Goal: Navigation & Orientation: Find specific page/section

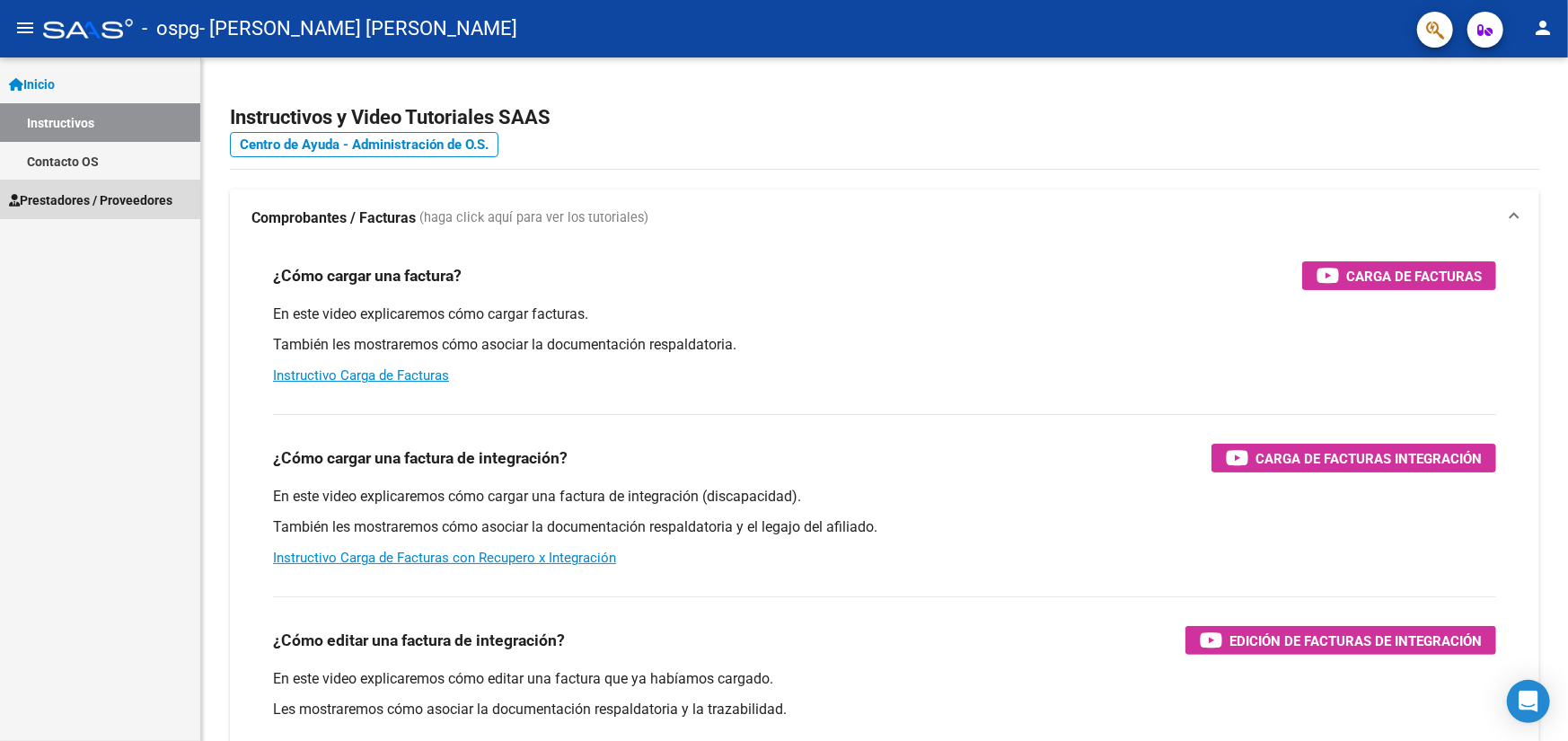
click at [91, 201] on span "Prestadores / Proveedores" at bounding box center [91, 200] width 164 height 20
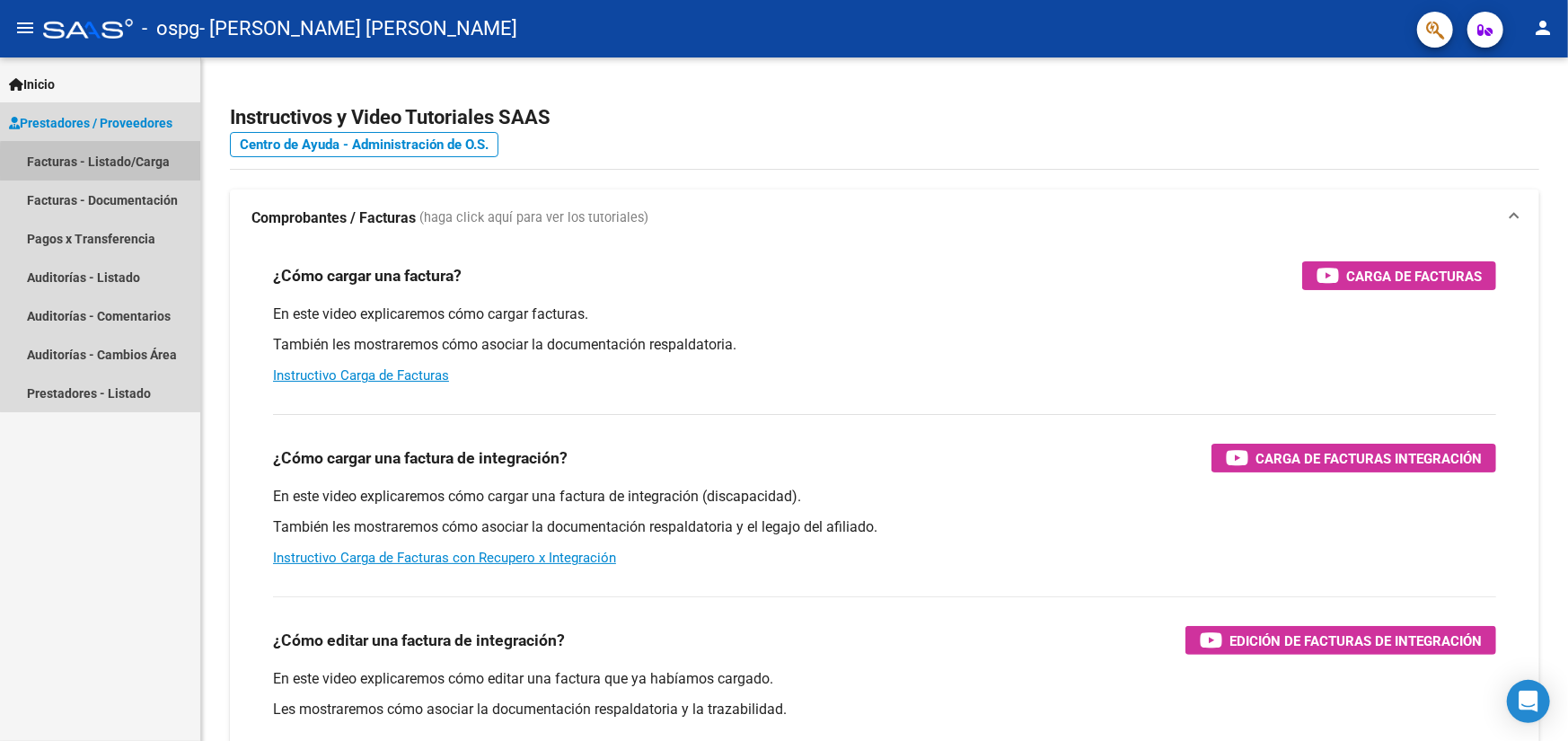
click at [111, 163] on link "Facturas - Listado/Carga" at bounding box center [100, 162] width 200 height 39
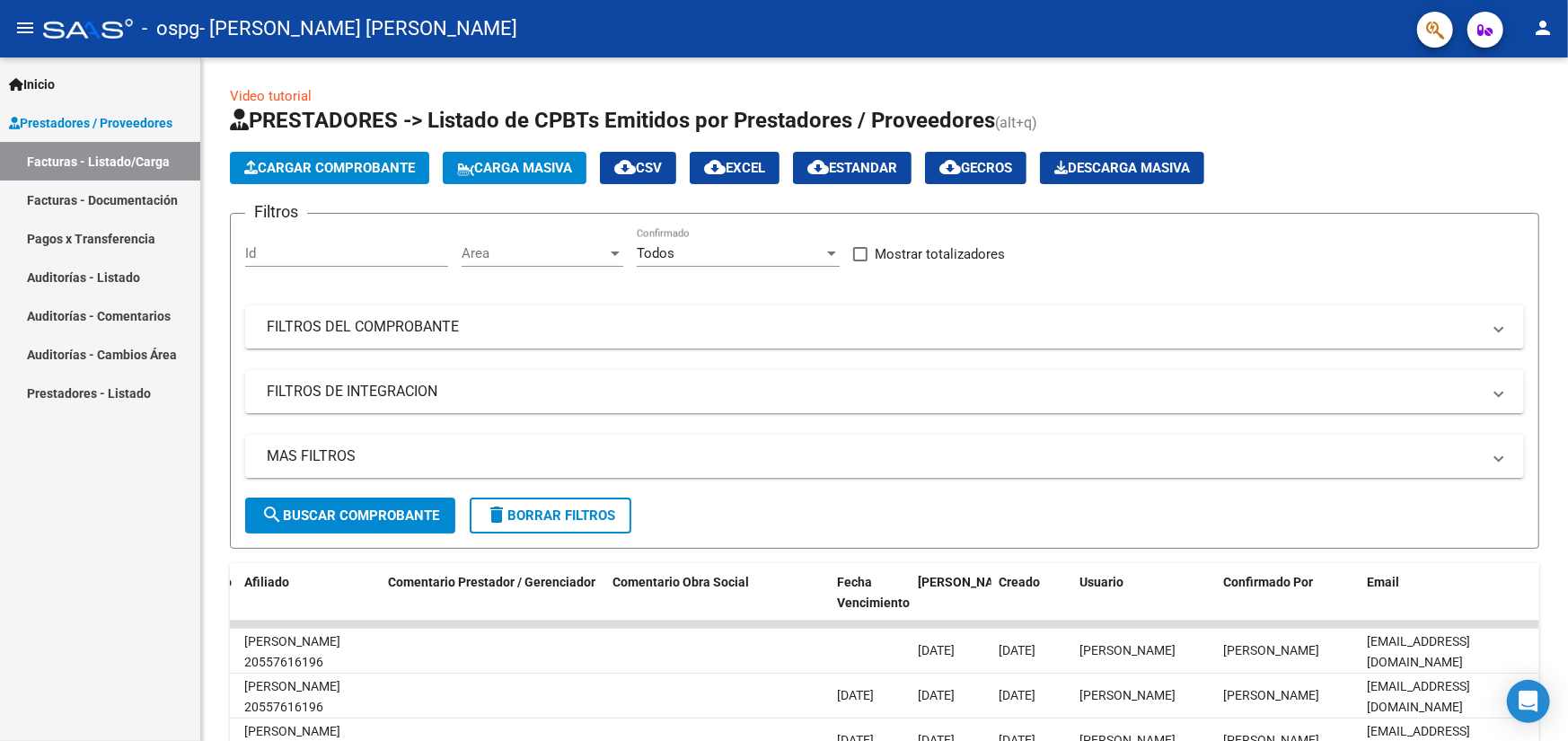
click at [75, 281] on link "Auditorías - Listado" at bounding box center [100, 277] width 200 height 39
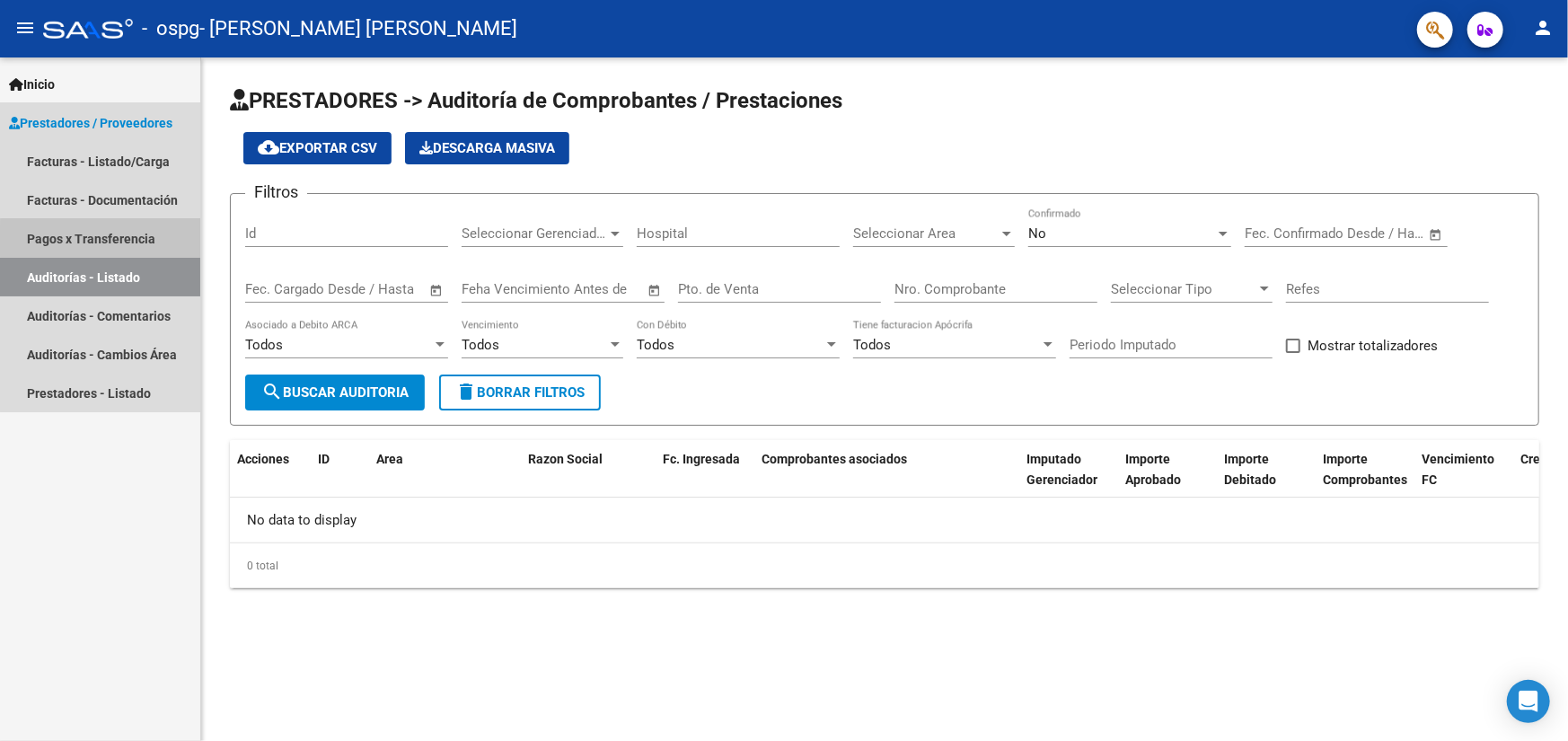
click at [147, 241] on link "Pagos x Transferencia" at bounding box center [100, 239] width 200 height 39
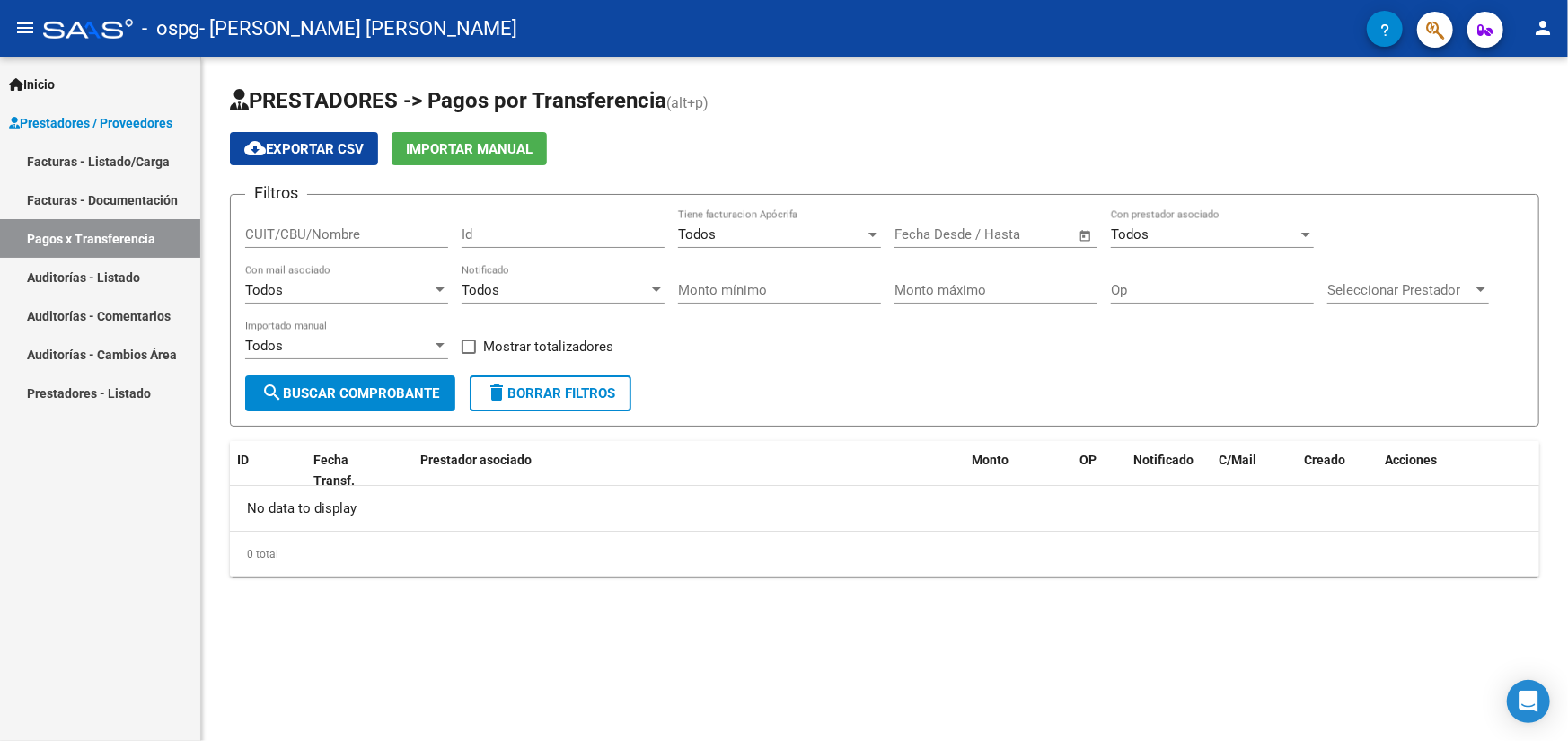
click at [51, 76] on span "Inicio" at bounding box center [32, 84] width 46 height 20
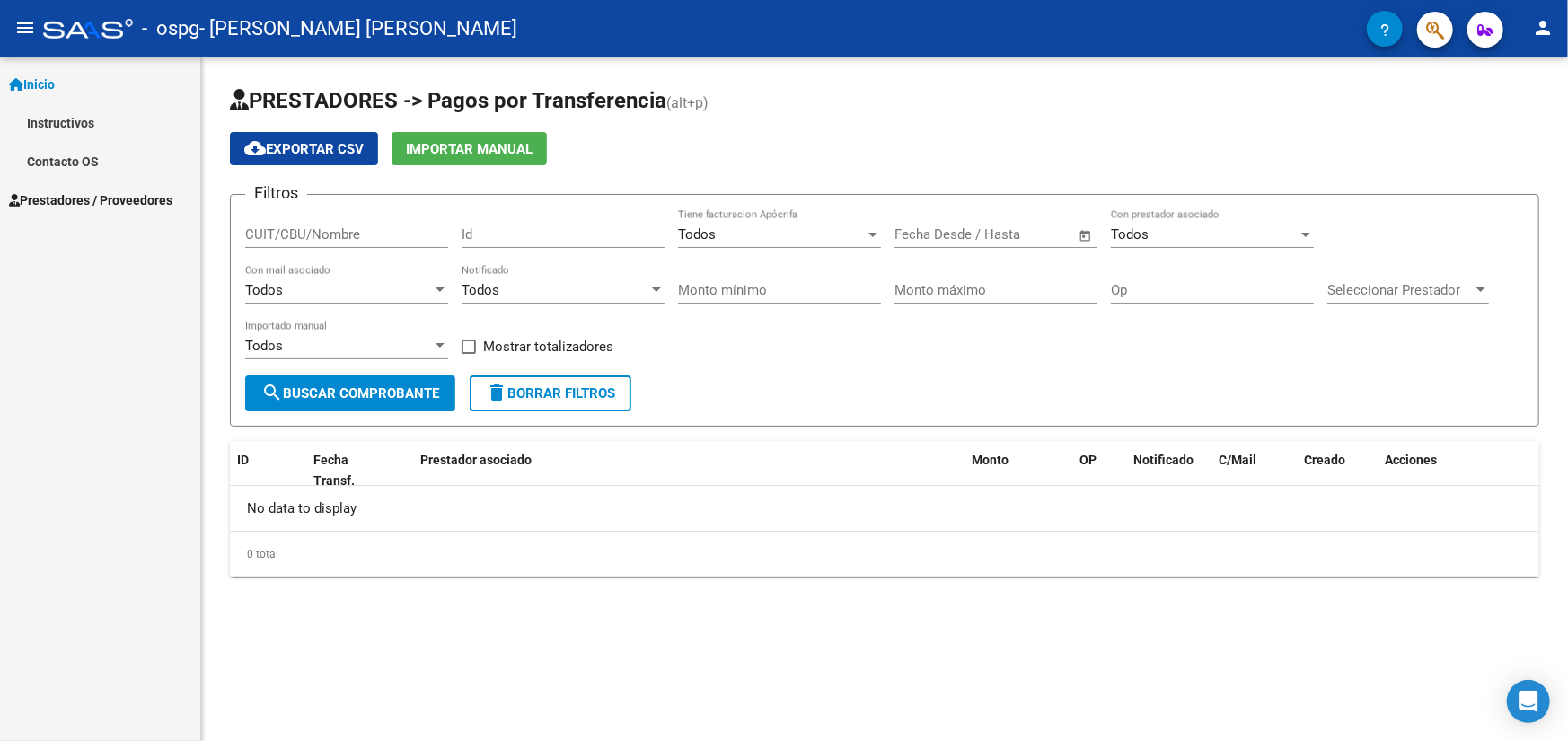
click at [48, 81] on span "Inicio" at bounding box center [32, 84] width 46 height 20
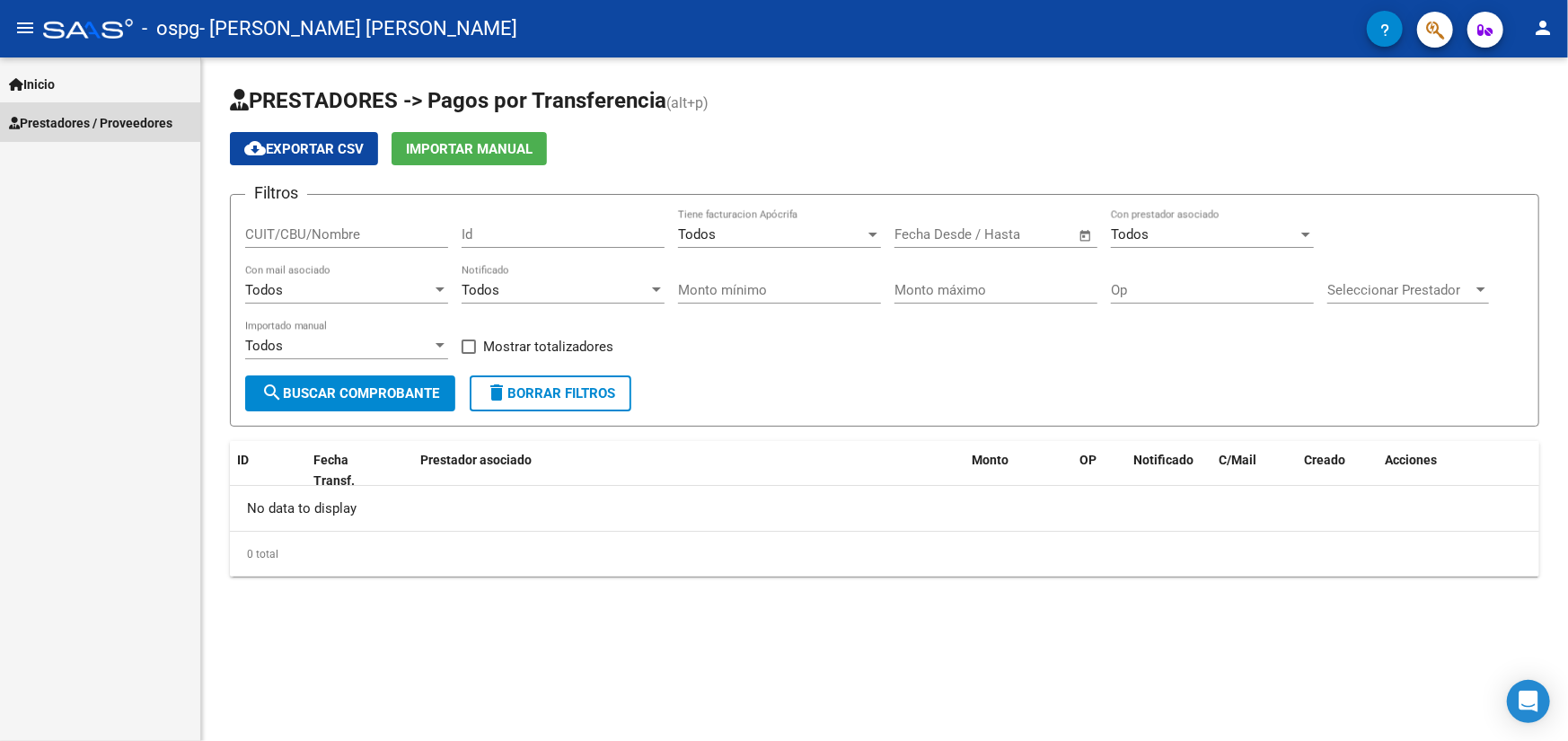
click at [59, 128] on span "Prestadores / Proveedores" at bounding box center [91, 123] width 164 height 20
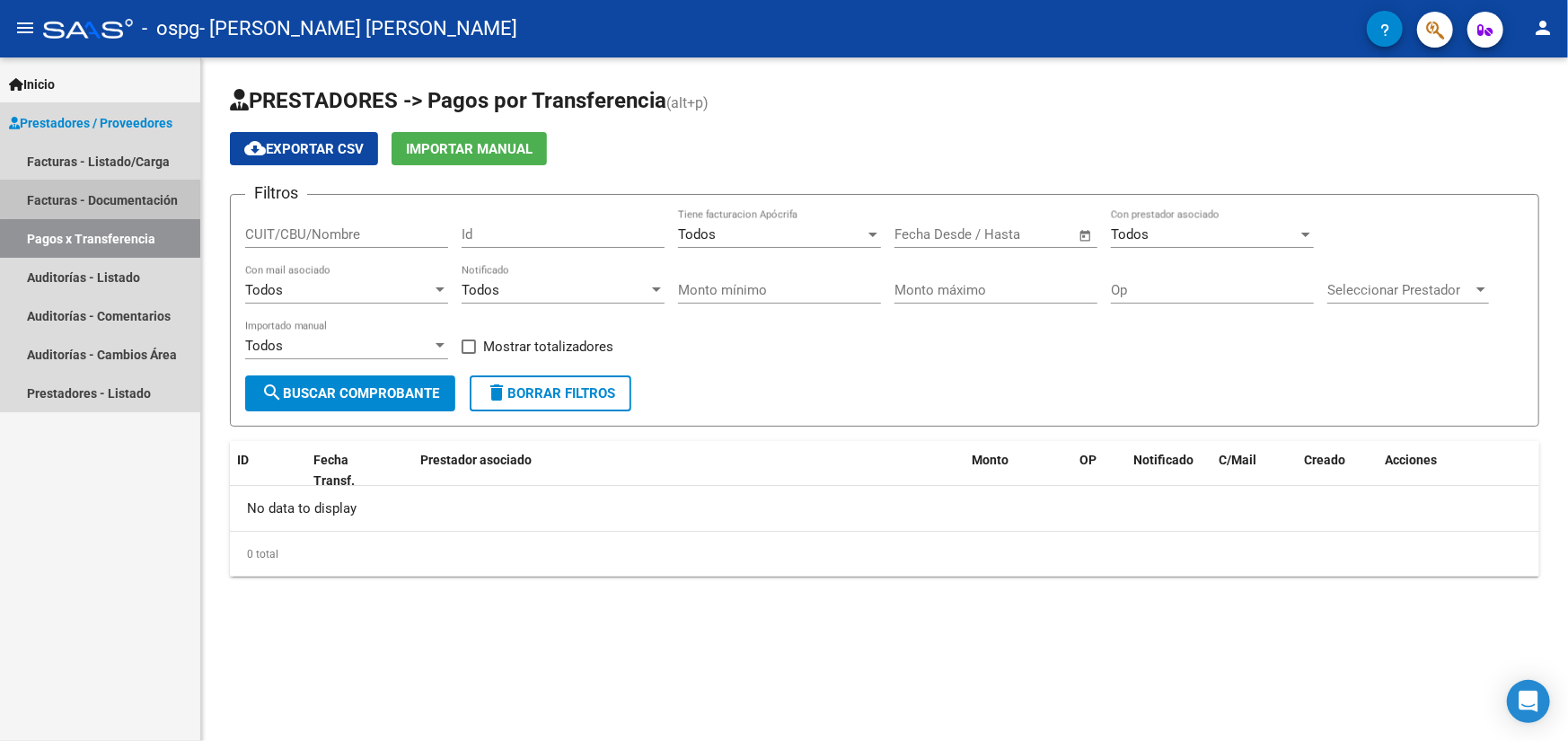
click at [135, 197] on link "Facturas - Documentación" at bounding box center [100, 200] width 200 height 39
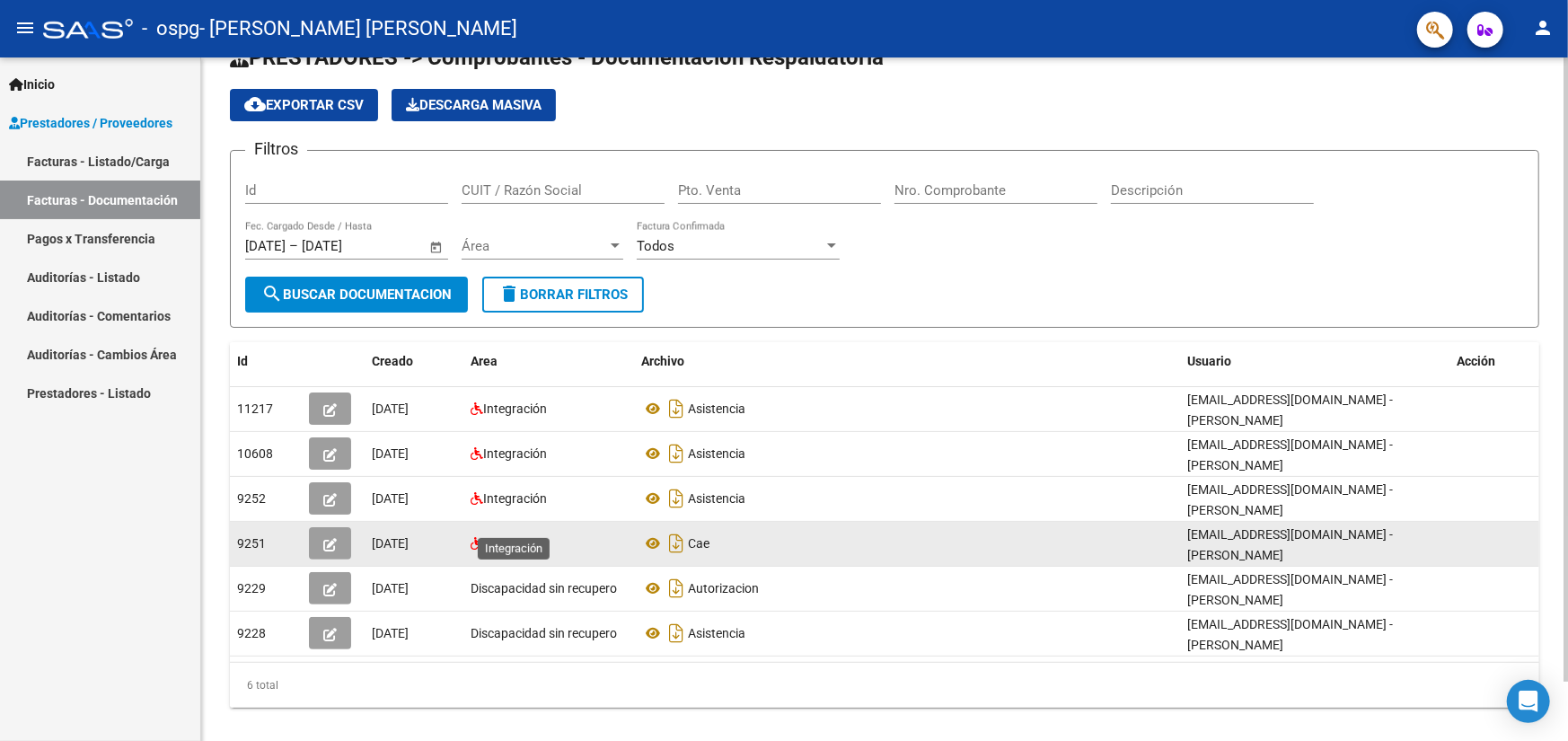
scroll to position [63, 0]
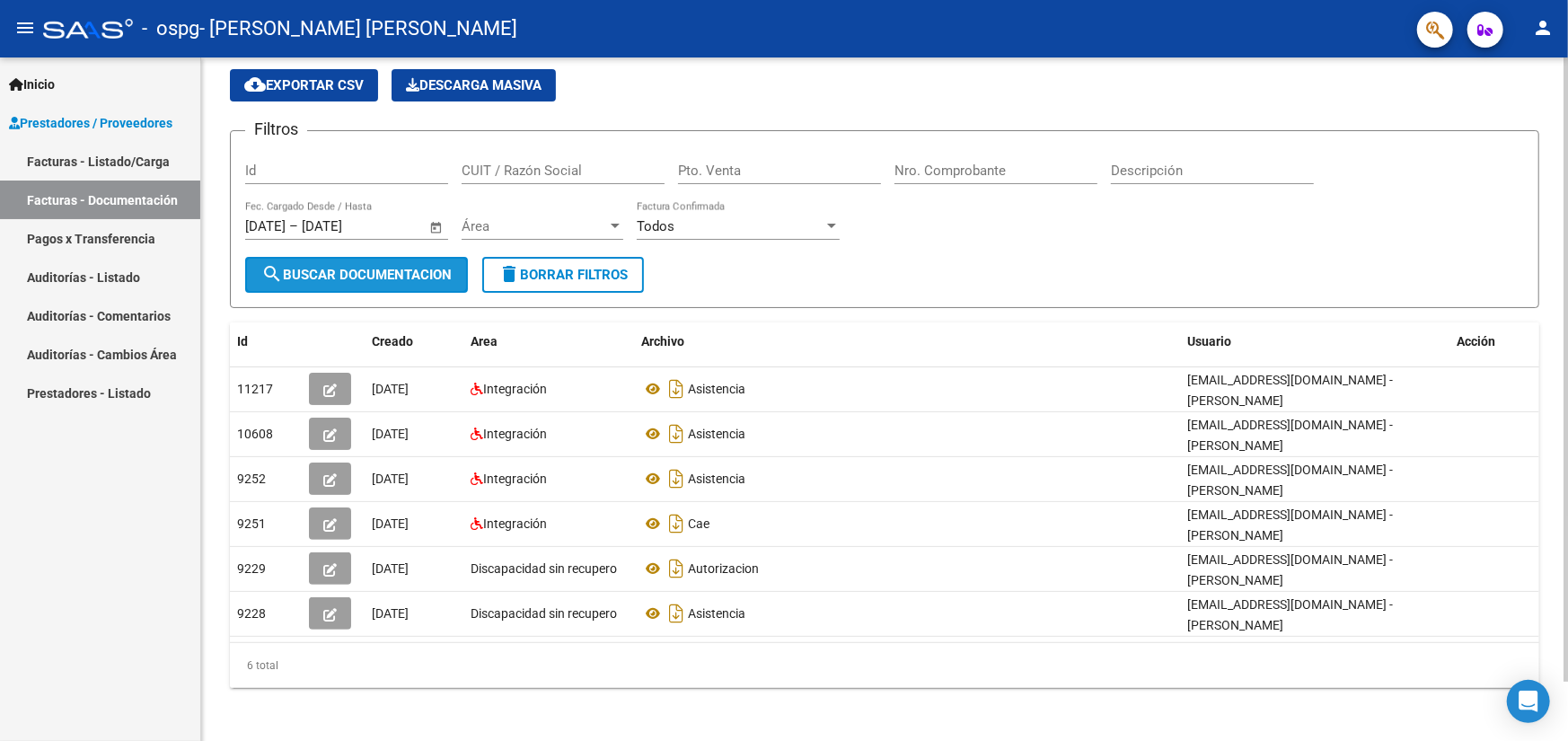
click at [446, 271] on span "search Buscar Documentacion" at bounding box center [356, 274] width 191 height 16
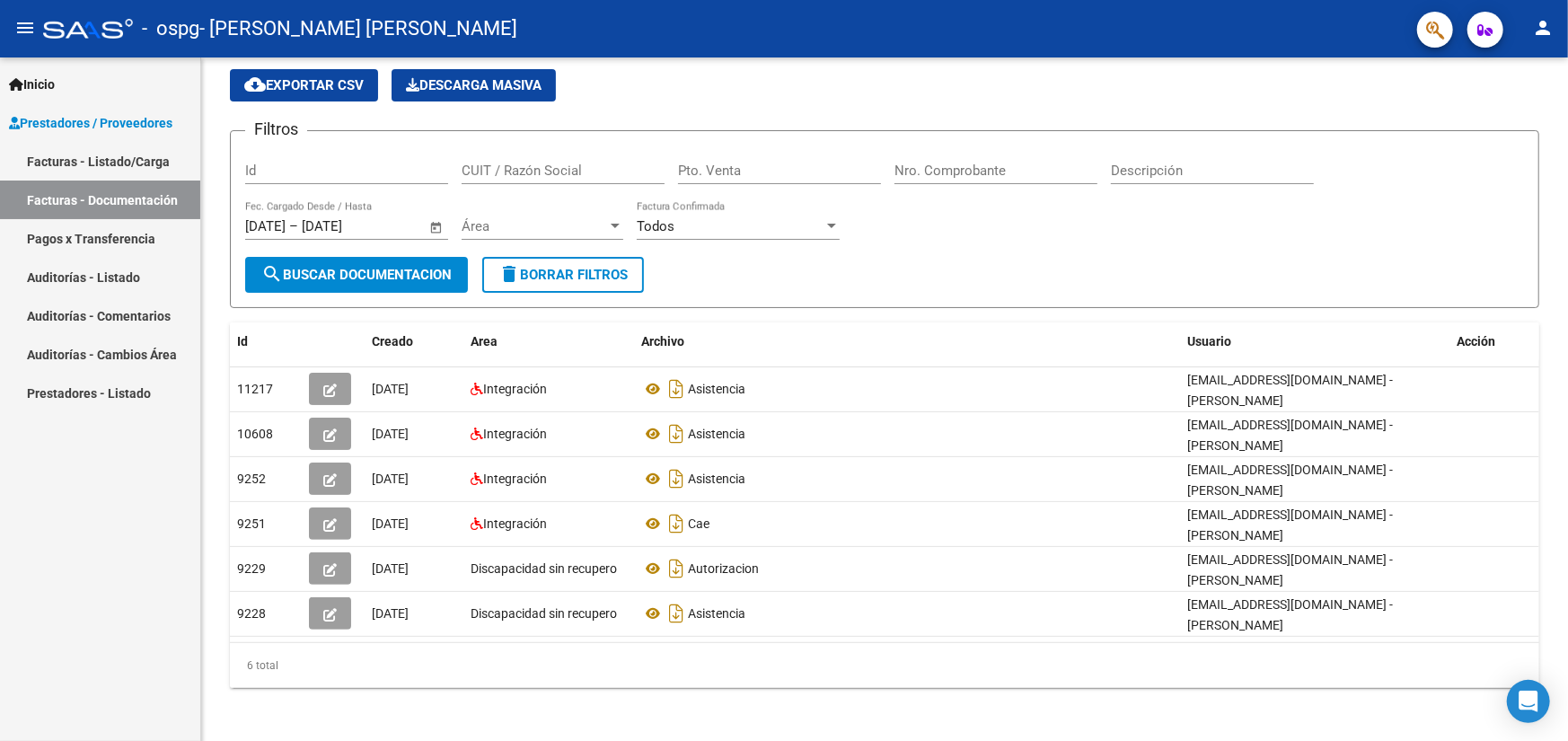
click at [1544, 29] on mat-icon "person" at bounding box center [1543, 27] width 21 height 21
click at [1515, 72] on button "person Mi Perfil" at bounding box center [1507, 75] width 110 height 43
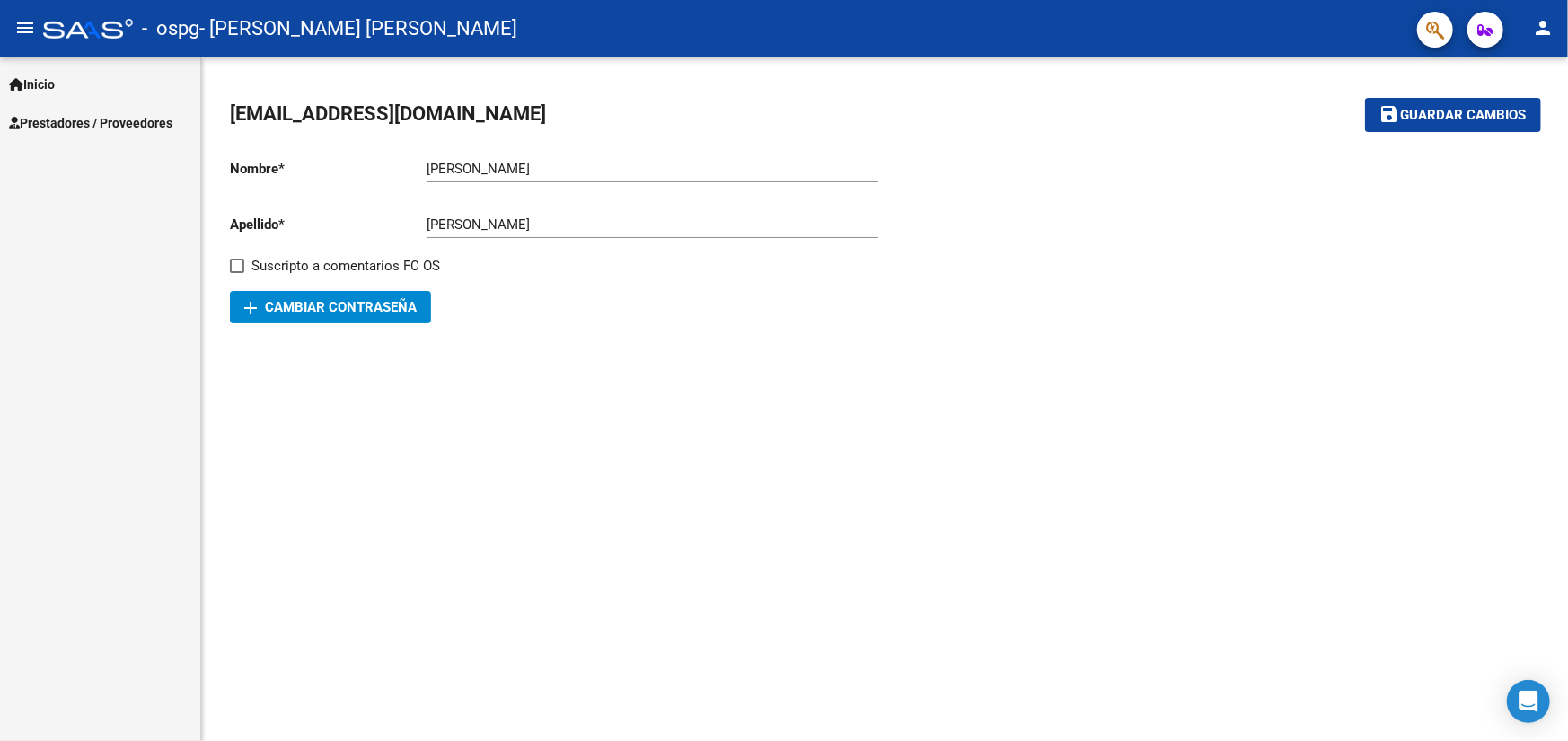
click at [32, 29] on mat-icon "menu" at bounding box center [24, 27] width 21 height 21
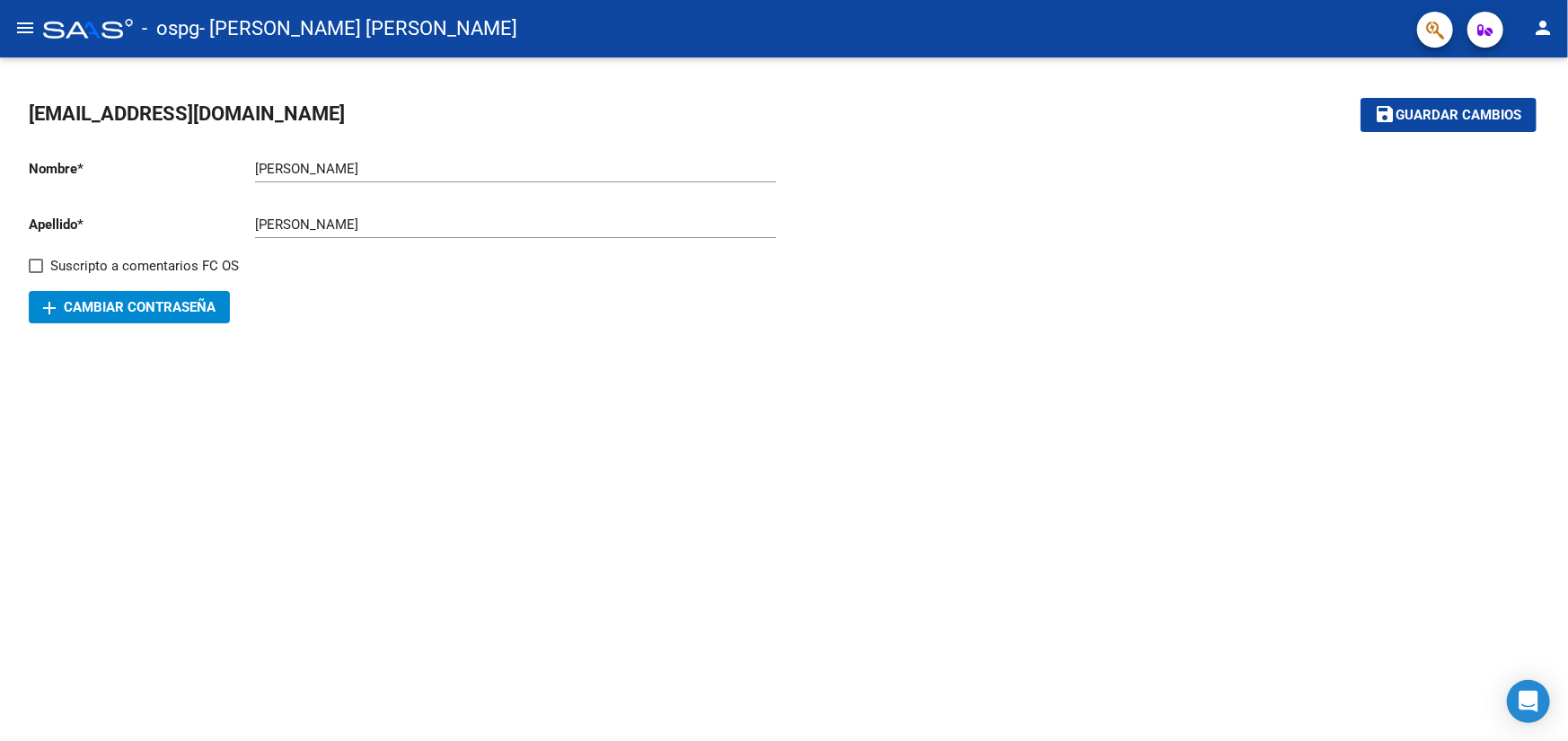
click at [33, 28] on mat-icon "menu" at bounding box center [24, 27] width 21 height 21
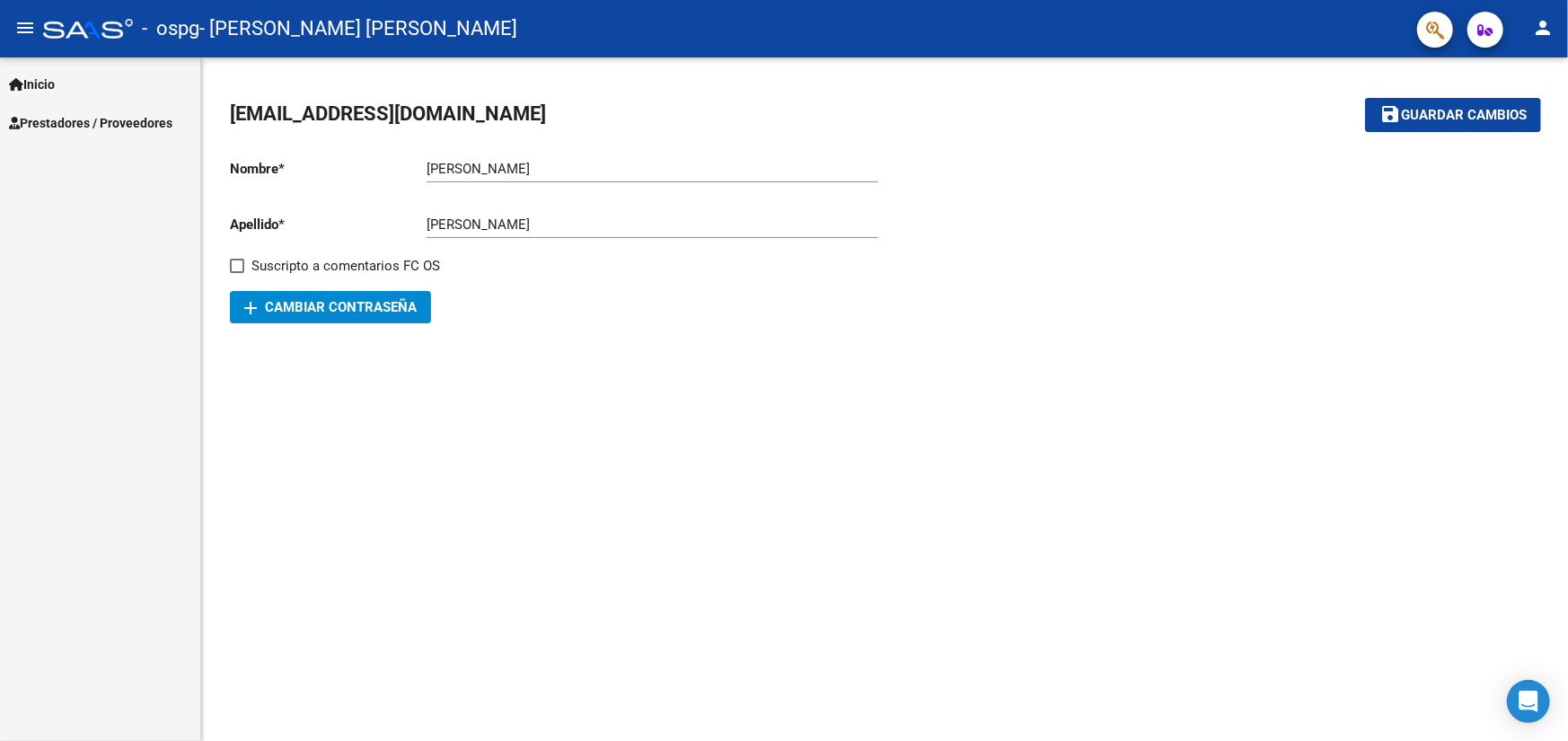
click at [55, 89] on span "Inicio" at bounding box center [32, 84] width 46 height 20
click at [73, 165] on link "Contacto OS" at bounding box center [100, 162] width 200 height 39
